Goal: Answer question/provide support

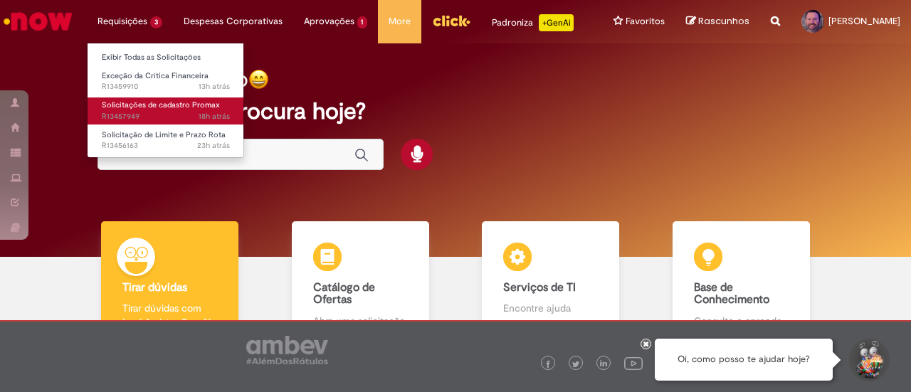
click at [157, 111] on span "18h atrás 18 horas atrás R13457949" at bounding box center [166, 116] width 128 height 11
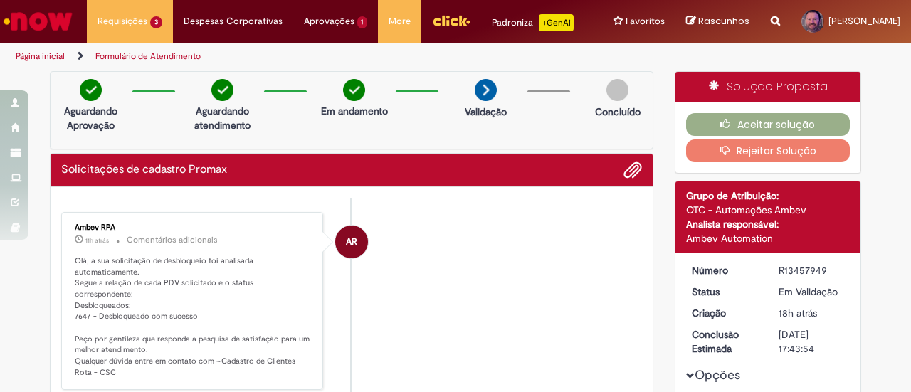
click at [761, 153] on button "Rejeitar Solução" at bounding box center [768, 150] width 164 height 23
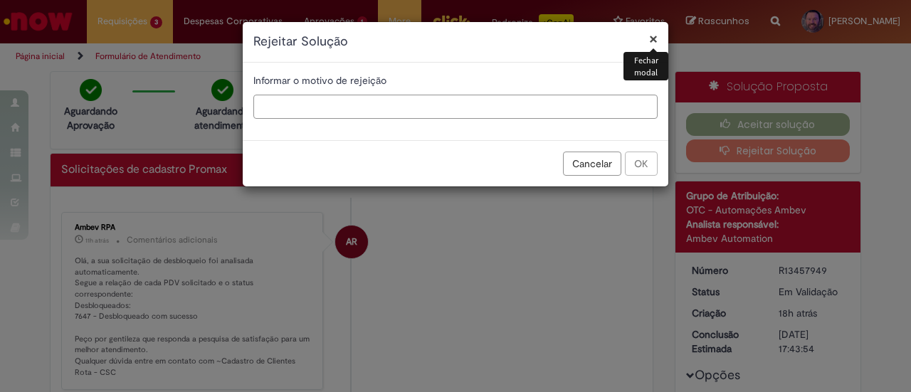
click at [414, 112] on input "text" at bounding box center [455, 107] width 404 height 24
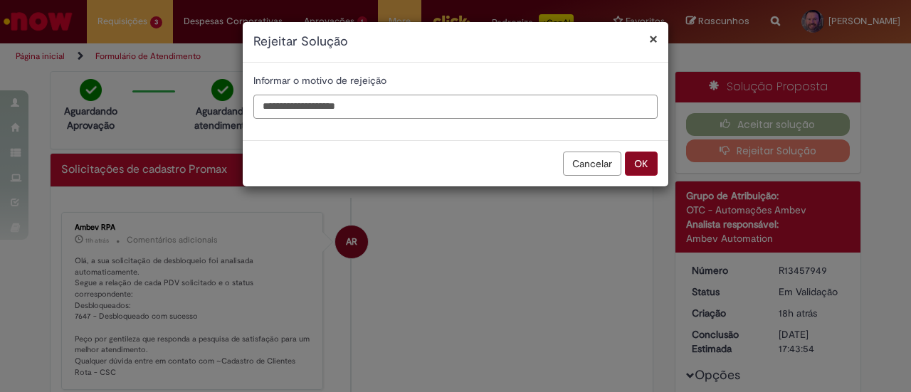
type input "**********"
click at [633, 162] on button "OK" at bounding box center [641, 164] width 33 height 24
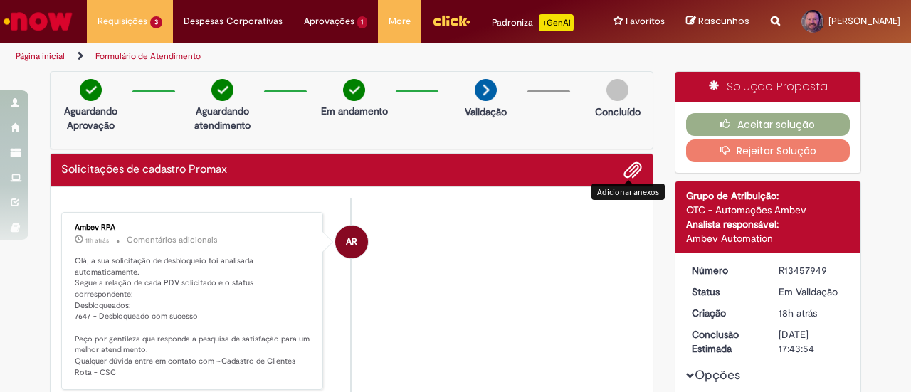
click at [633, 162] on span "Adicionar anexos" at bounding box center [632, 170] width 17 height 17
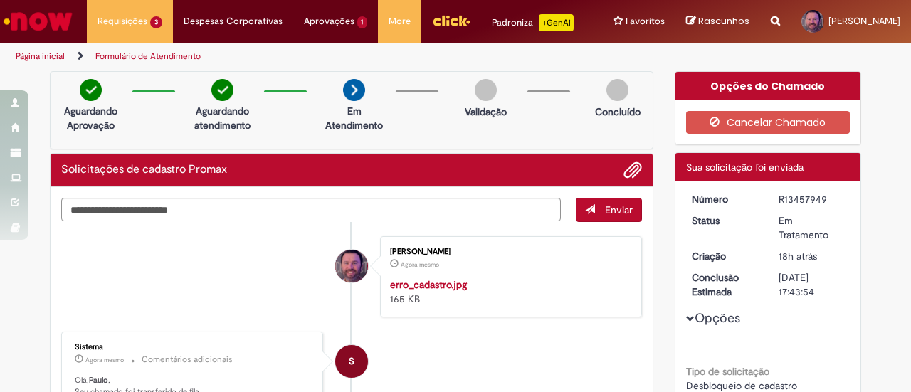
click at [556, 134] on div "Aguardando Aprovação Aguardando atendimento Em Atendimento Em Atendimento Valid…" at bounding box center [351, 110] width 603 height 78
